Goal: Information Seeking & Learning: Learn about a topic

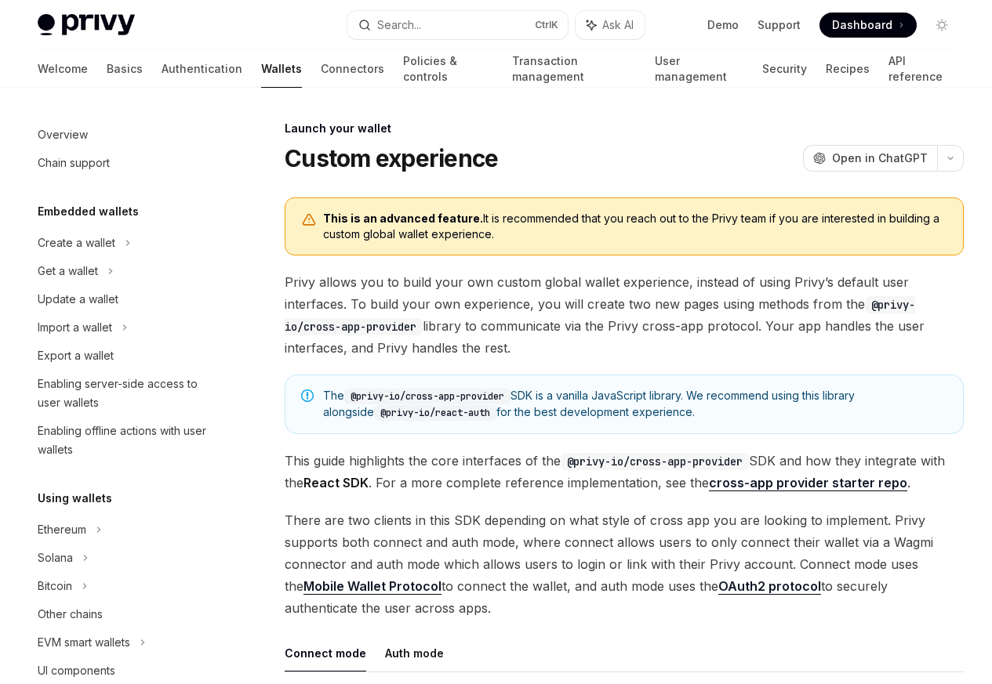
scroll to position [718, 0]
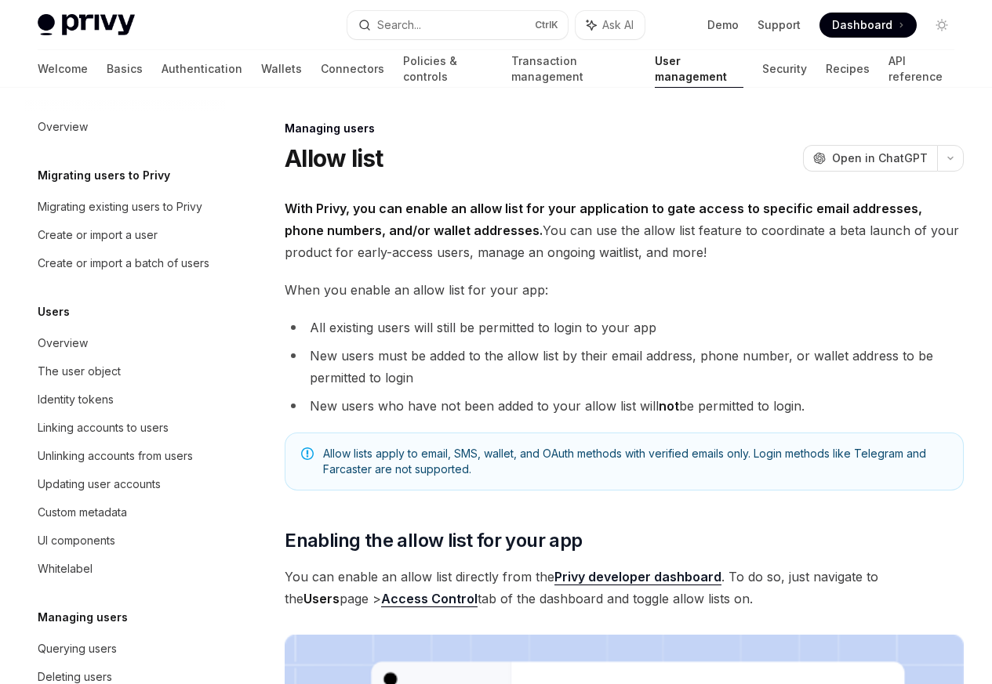
scroll to position [221, 0]
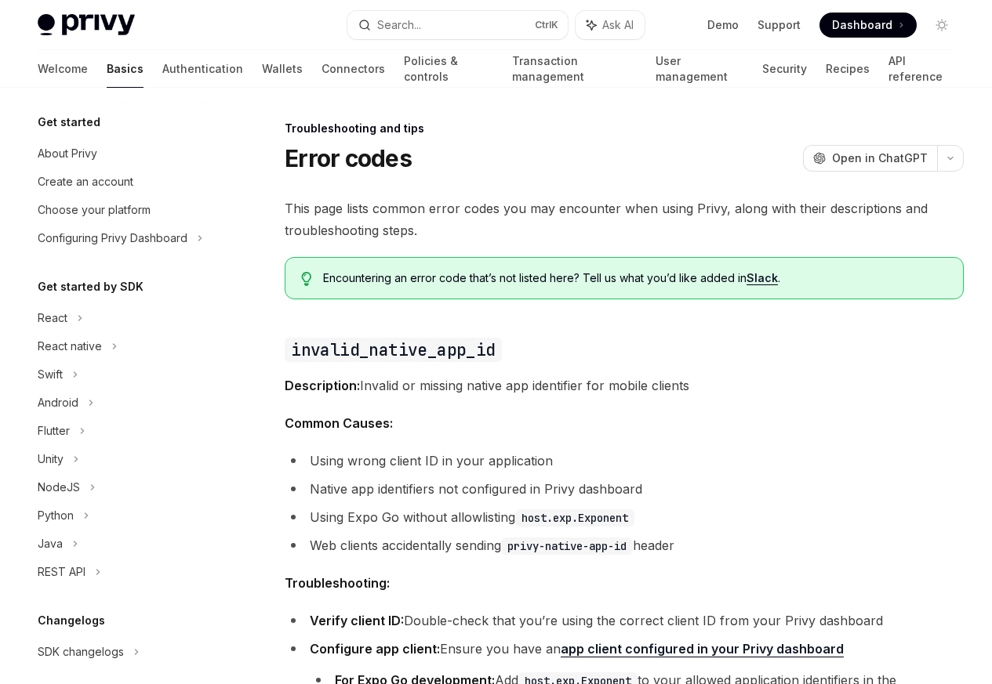
scroll to position [149, 0]
